Goal: Task Accomplishment & Management: Use online tool/utility

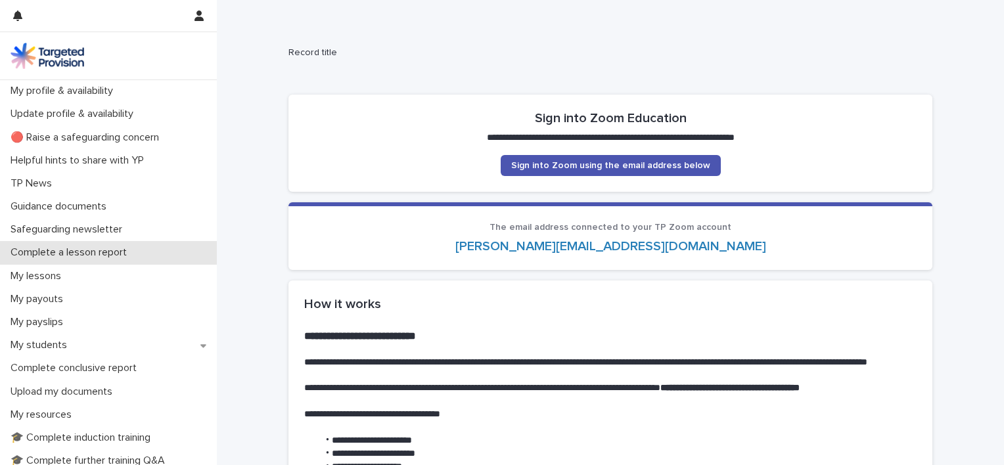
click at [103, 250] on p "Complete a lesson report" at bounding box center [71, 252] width 132 height 12
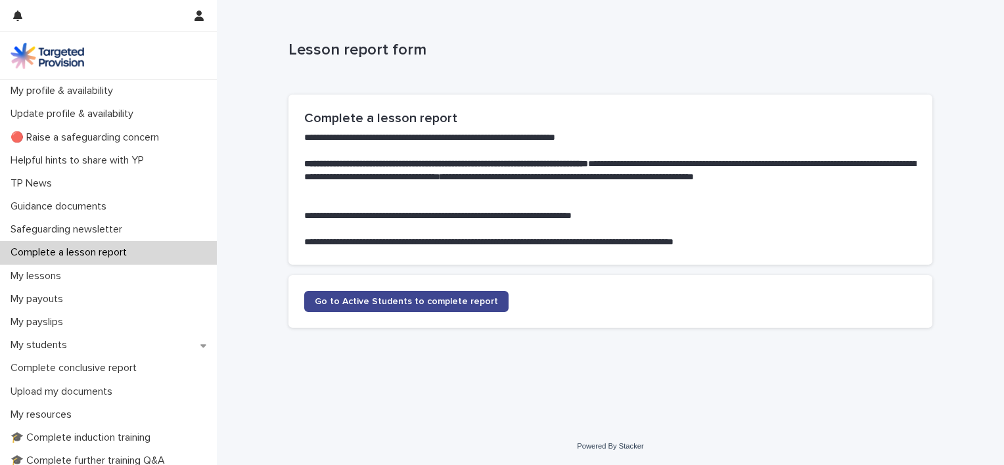
click at [440, 292] on link "Go to Active Students to complete report" at bounding box center [406, 301] width 204 height 21
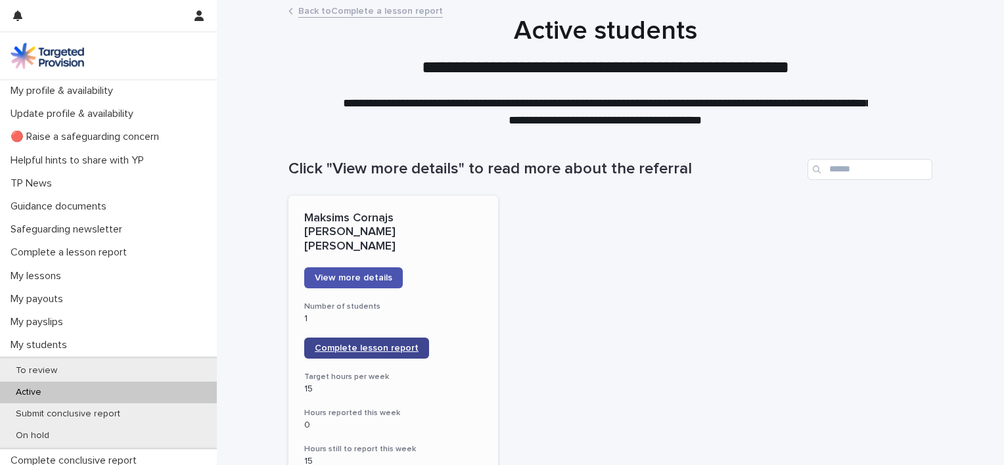
click at [399, 338] on link "Complete lesson report" at bounding box center [366, 348] width 125 height 21
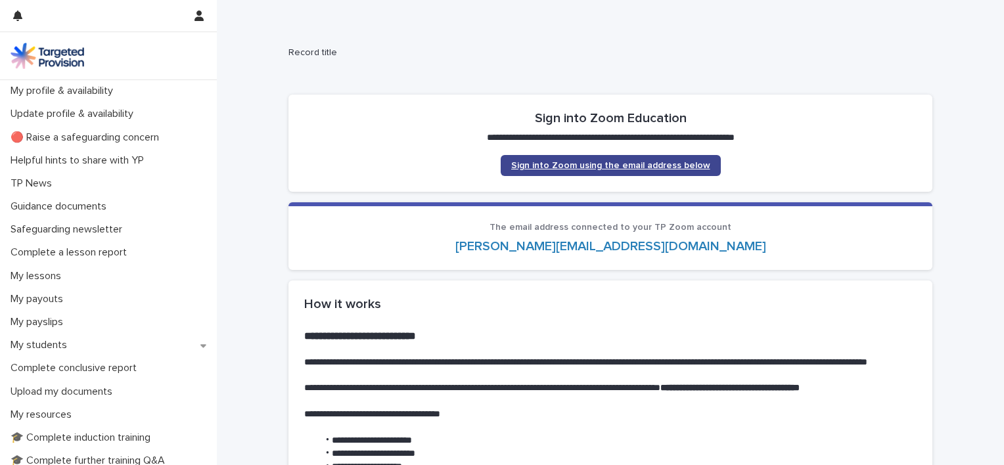
click at [644, 173] on link "Sign into Zoom using the email address below" at bounding box center [610, 165] width 220 height 21
